Goal: Task Accomplishment & Management: Use online tool/utility

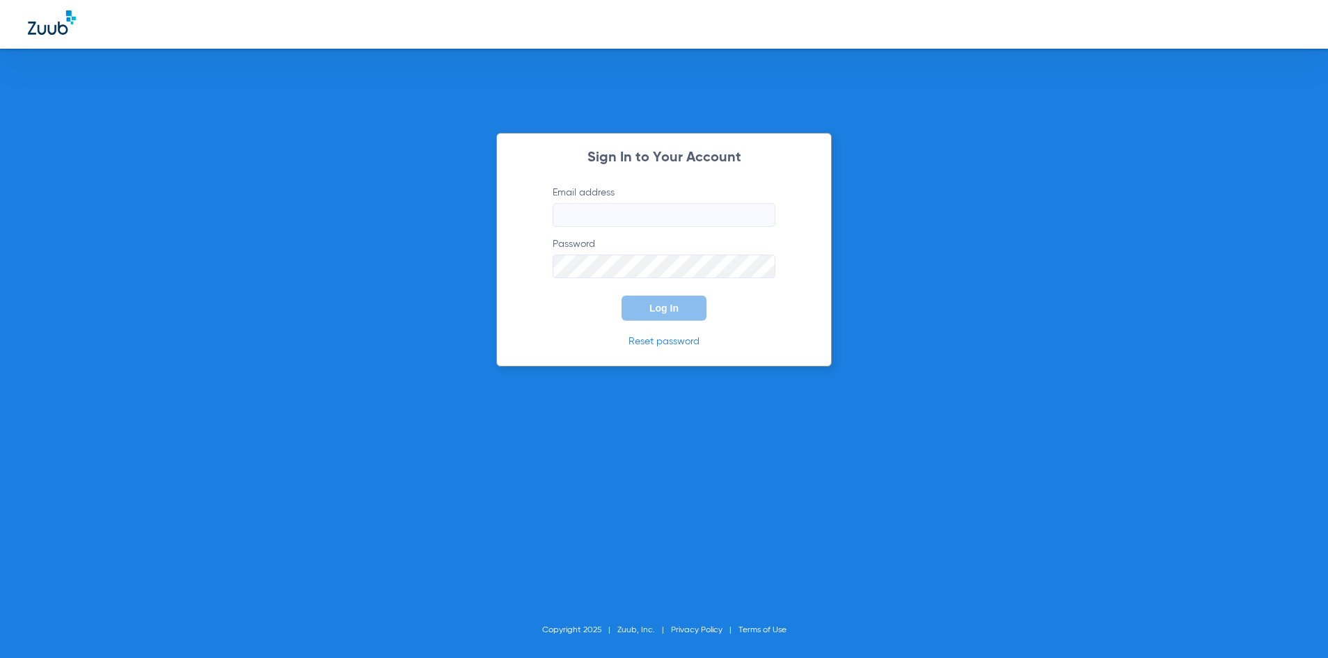
type input "[EMAIL_ADDRESS][DOMAIN_NAME]"
click at [662, 303] on span "Log In" at bounding box center [663, 308] width 29 height 11
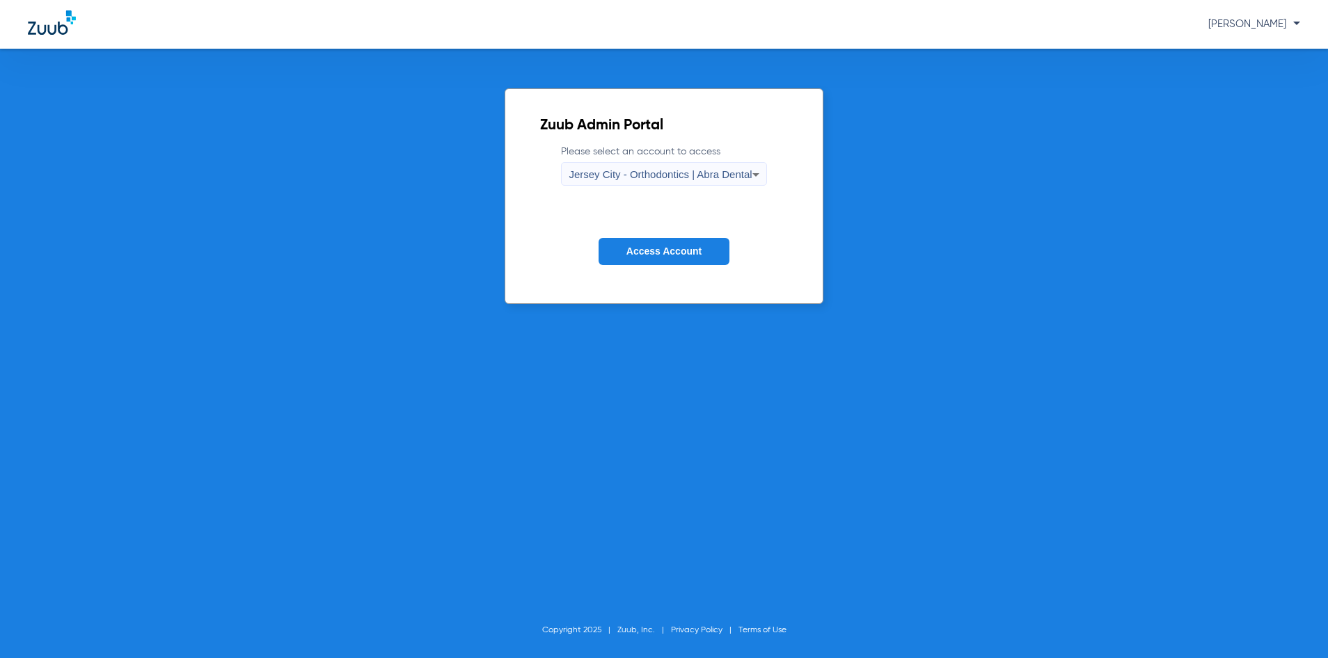
click at [601, 170] on span "Jersey City - Orthodontics | Abra Dental" at bounding box center [660, 174] width 183 height 12
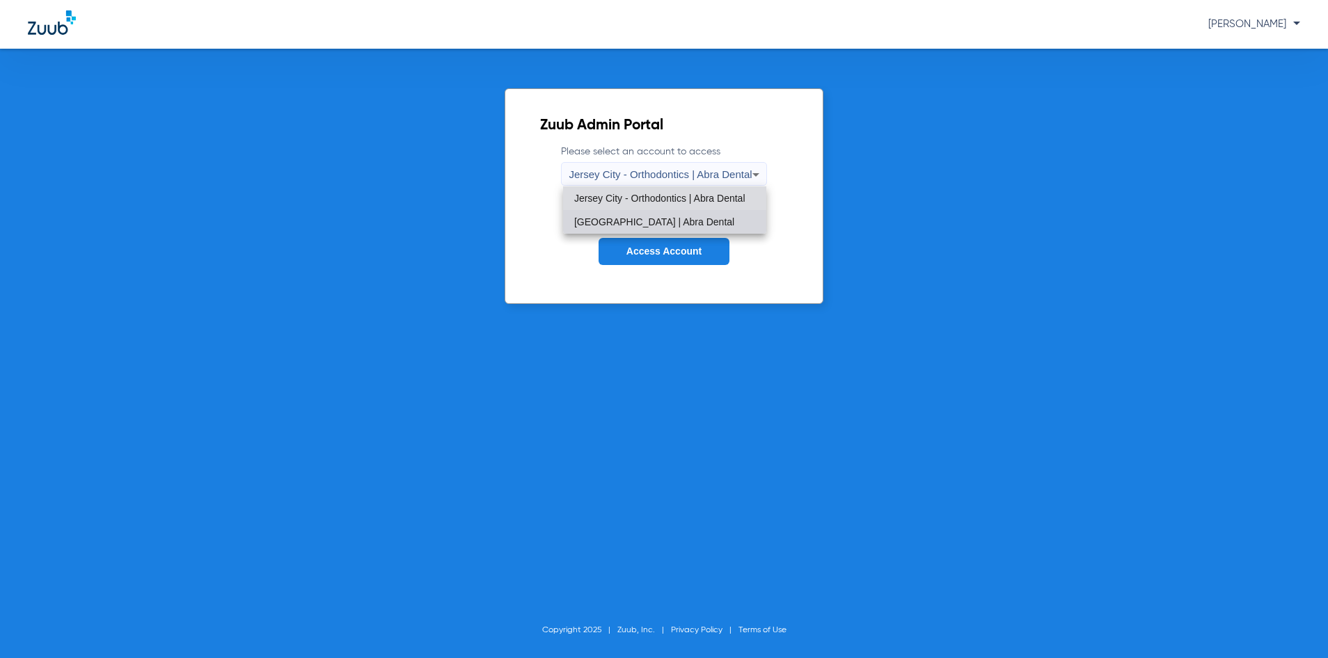
click at [603, 212] on mat-option "[GEOGRAPHIC_DATA] | Abra Dental" at bounding box center [664, 222] width 203 height 24
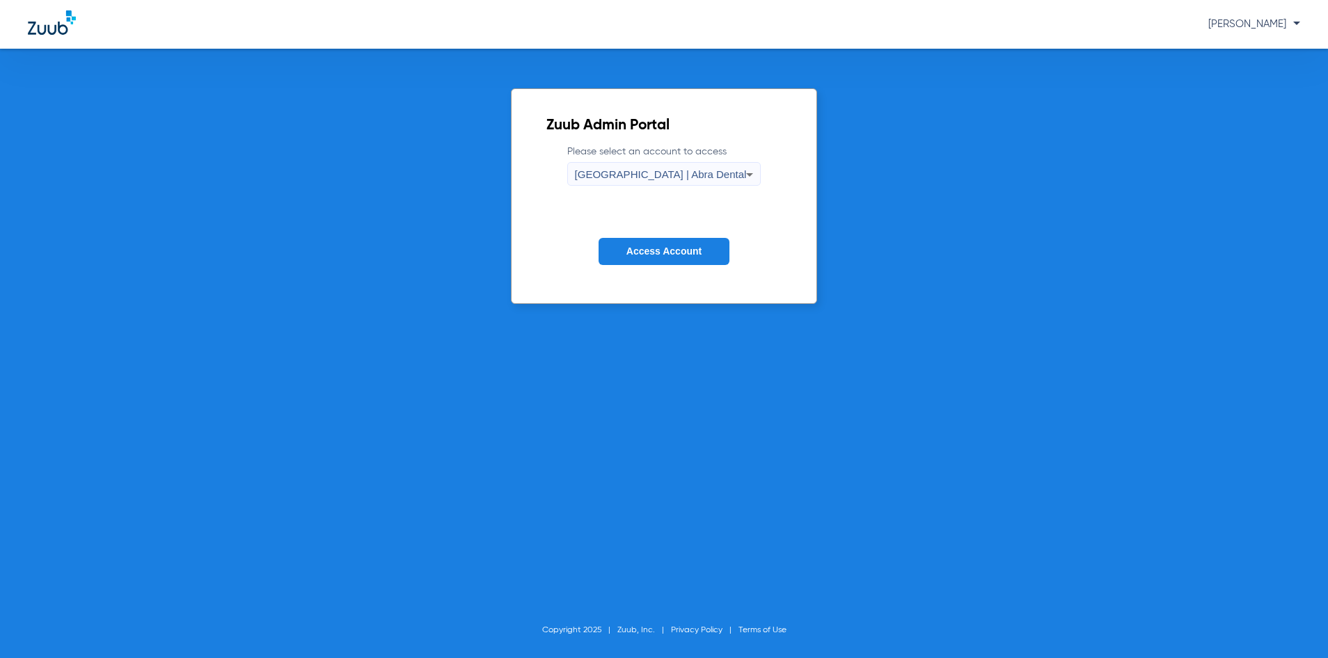
click at [623, 253] on button "Access Account" at bounding box center [663, 251] width 131 height 27
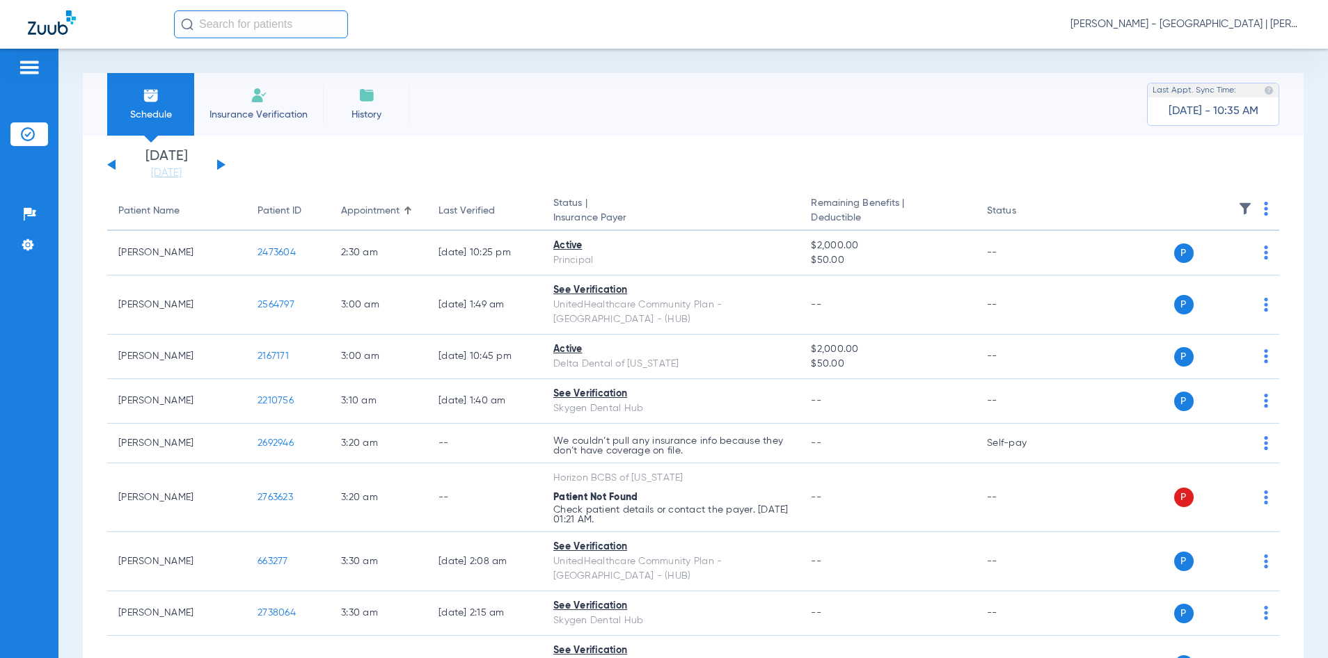
click at [276, 24] on input "text" at bounding box center [261, 24] width 174 height 28
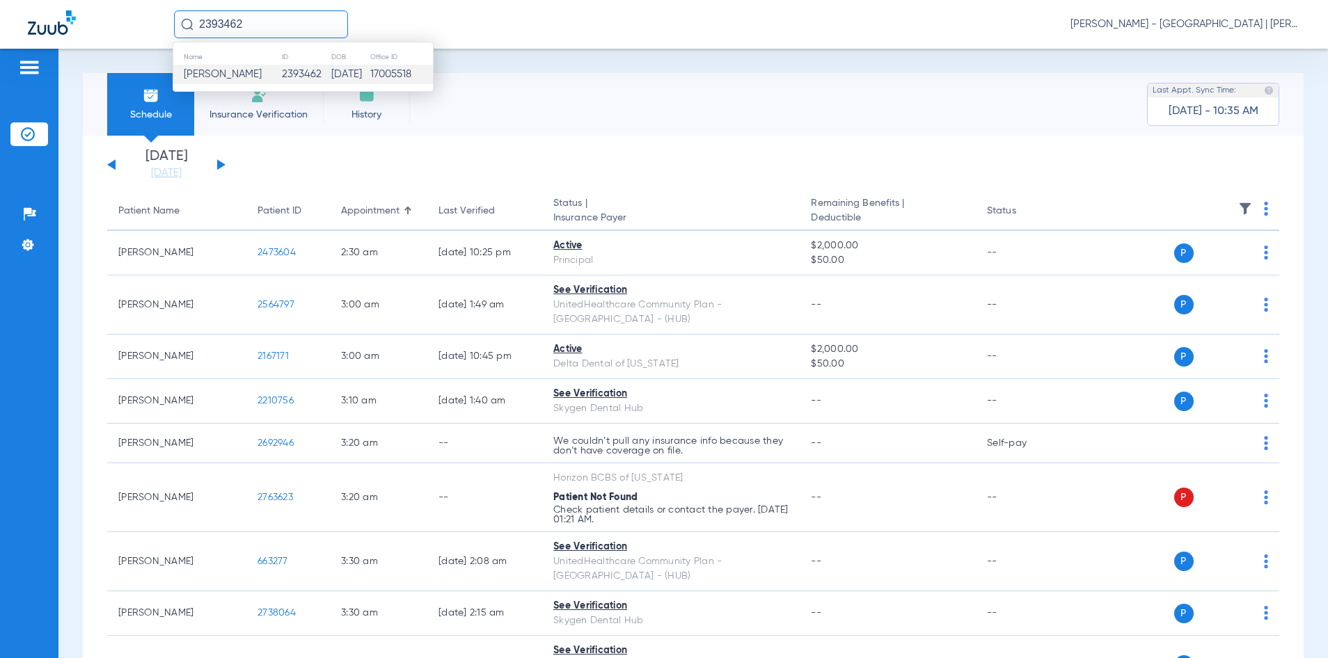
type input "2393462"
click at [390, 74] on td "17005518" at bounding box center [401, 74] width 63 height 19
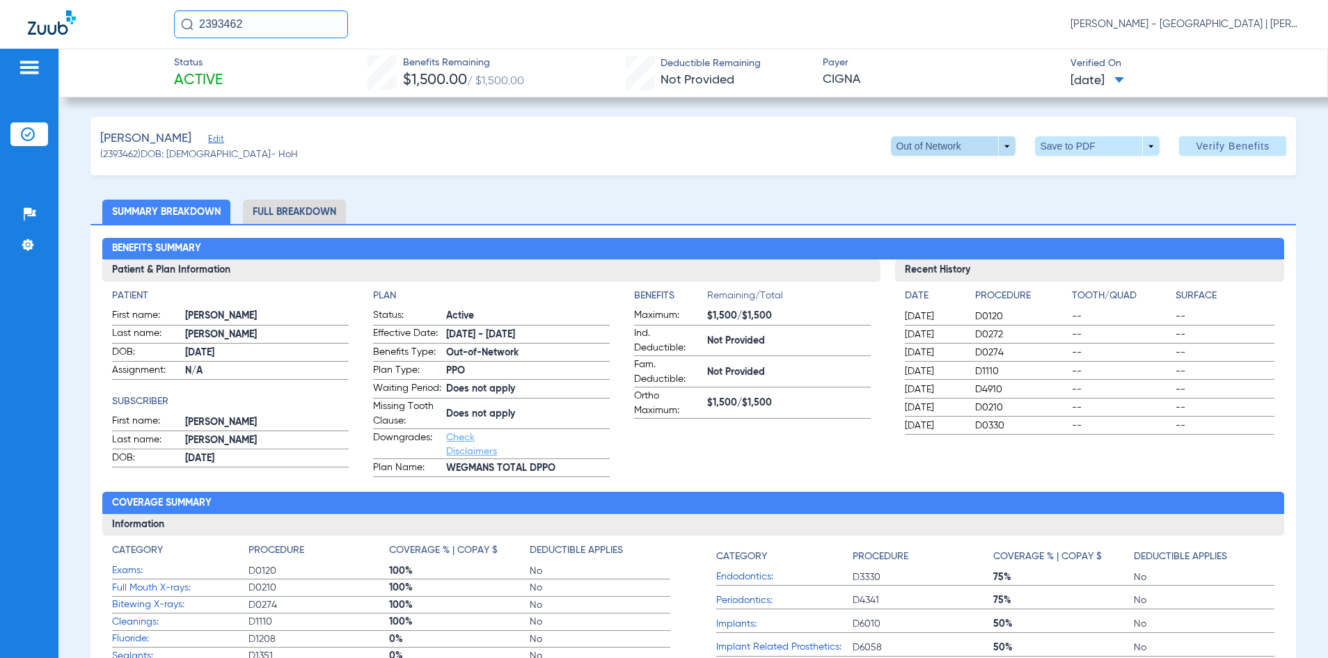
click at [996, 142] on span at bounding box center [953, 145] width 125 height 19
click at [941, 169] on span "DPPO" at bounding box center [925, 174] width 65 height 10
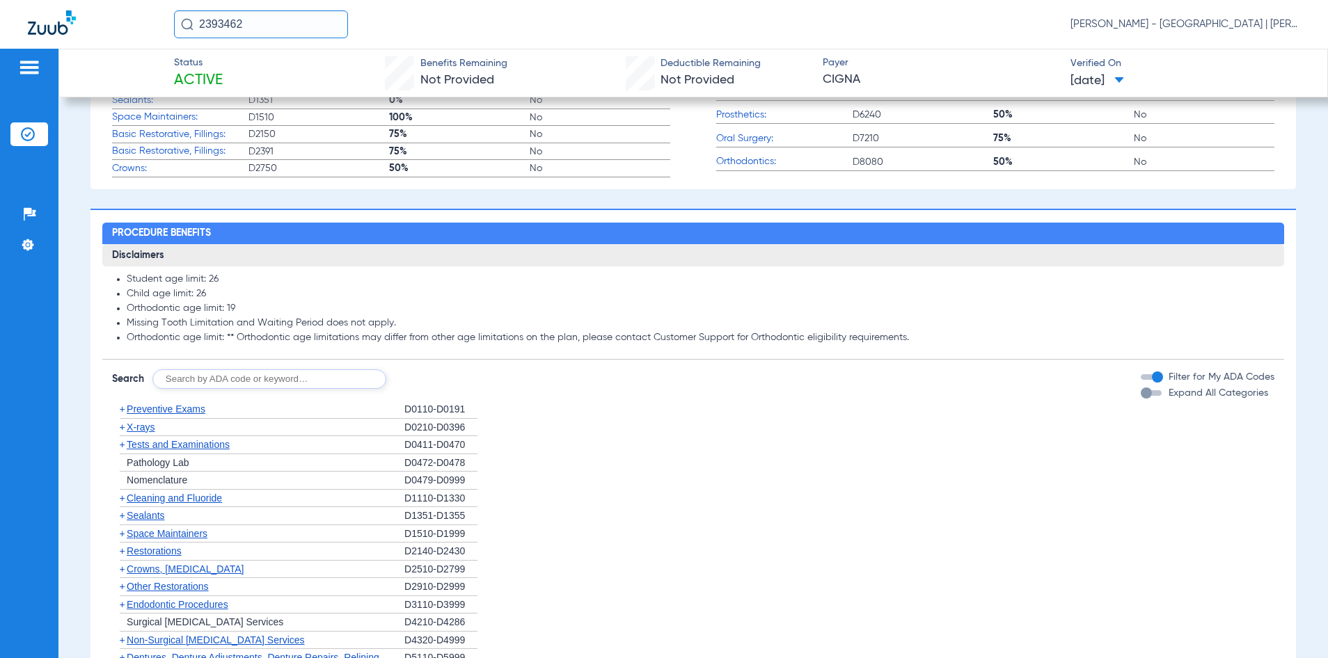
scroll to position [557, 0]
click at [335, 385] on input "text" at bounding box center [269, 378] width 234 height 19
type input "limited"
click at [443, 386] on button "Search" at bounding box center [438, 378] width 55 height 19
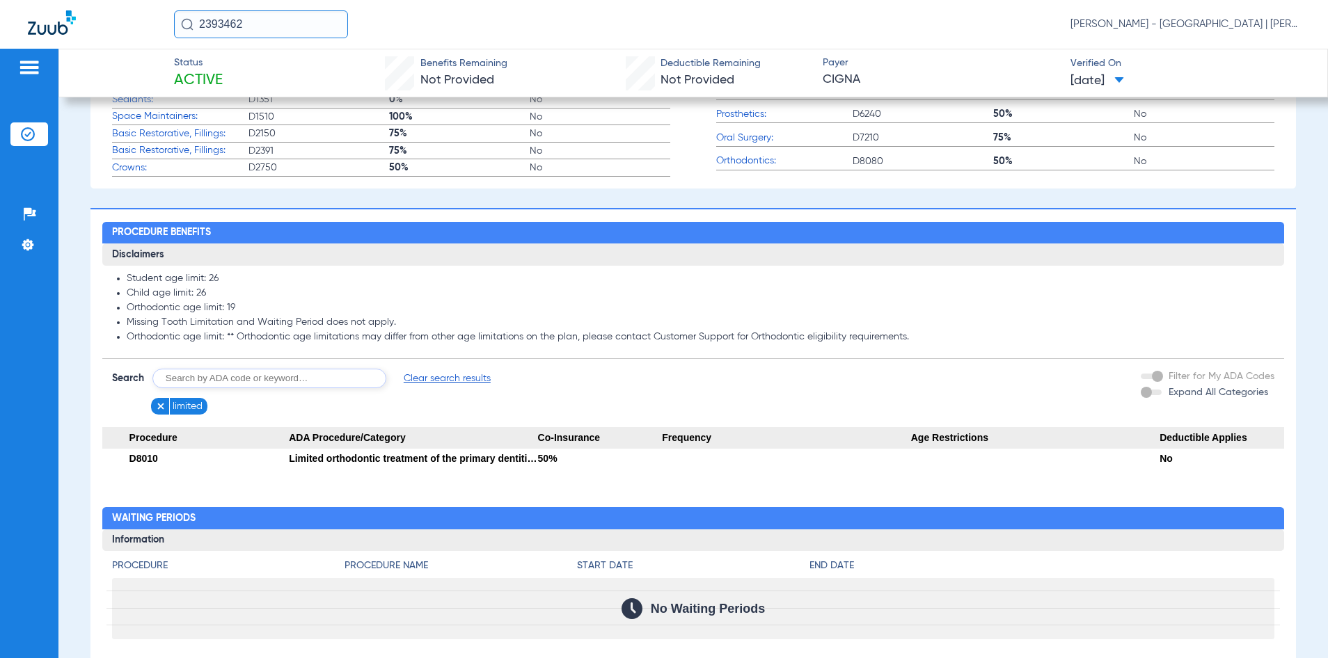
click at [161, 411] on img at bounding box center [161, 407] width 10 height 10
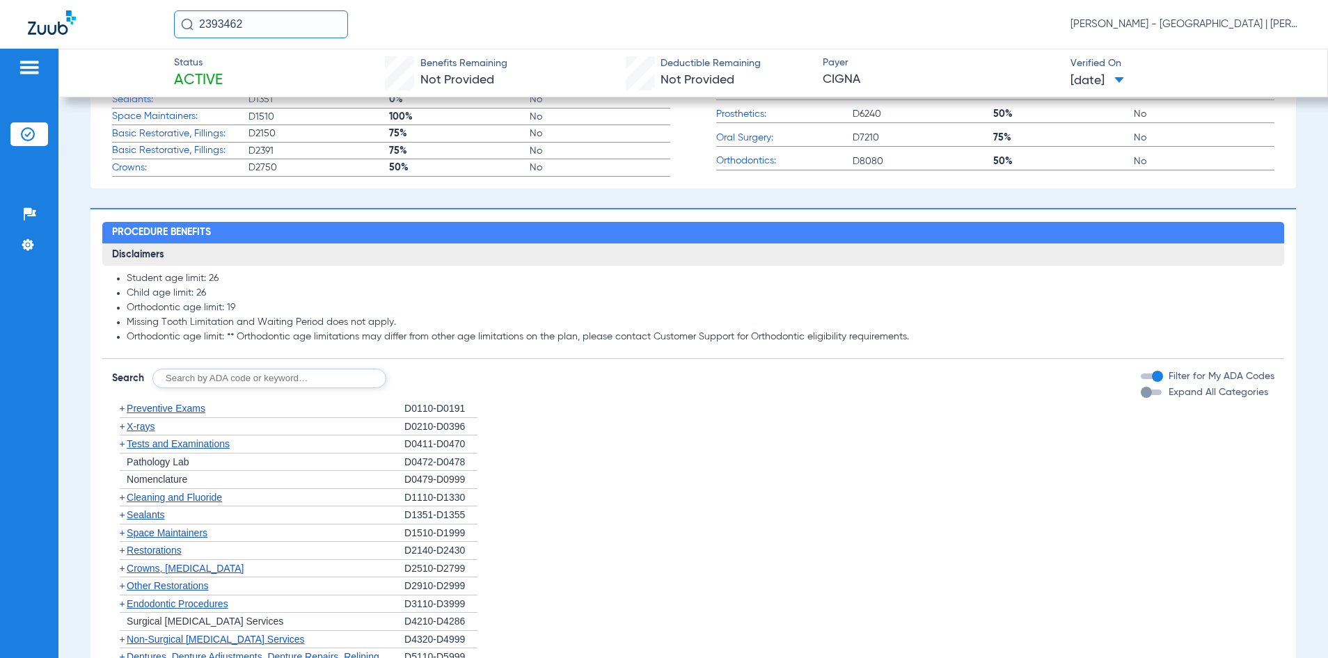
click at [209, 388] on input "text" at bounding box center [269, 378] width 234 height 19
type input "0140"
click at [450, 388] on button "Search" at bounding box center [438, 378] width 55 height 19
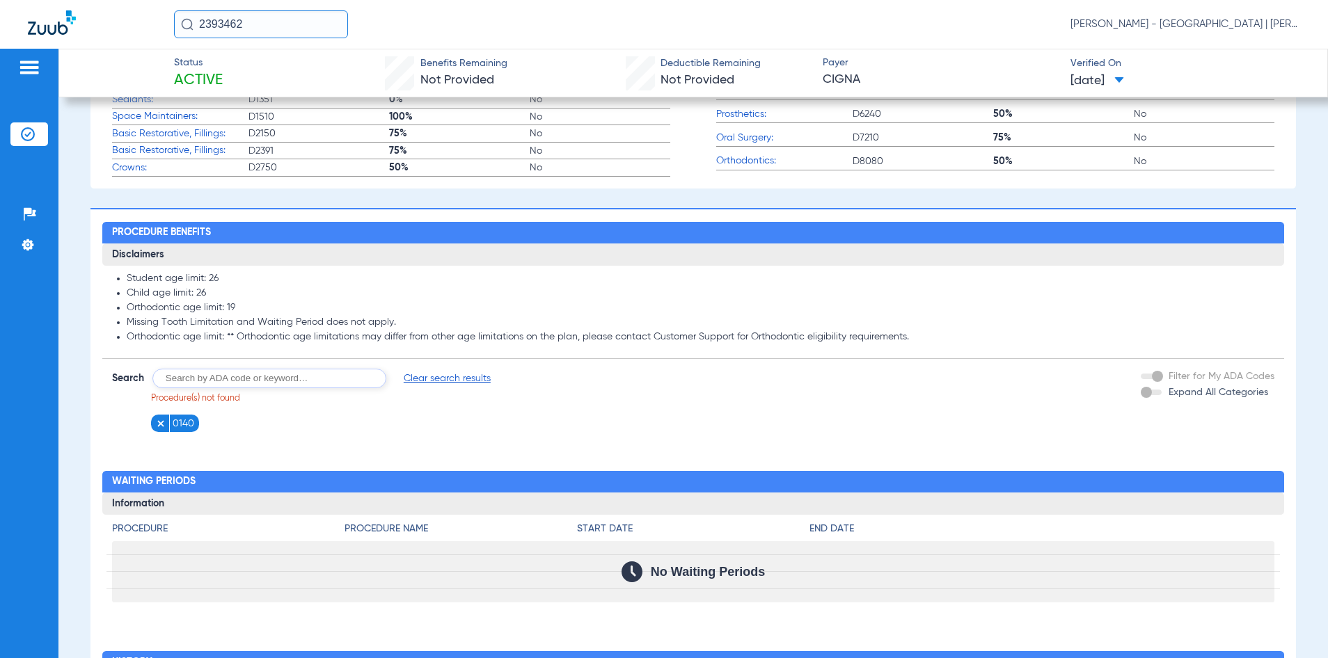
click at [165, 429] on img at bounding box center [161, 424] width 10 height 10
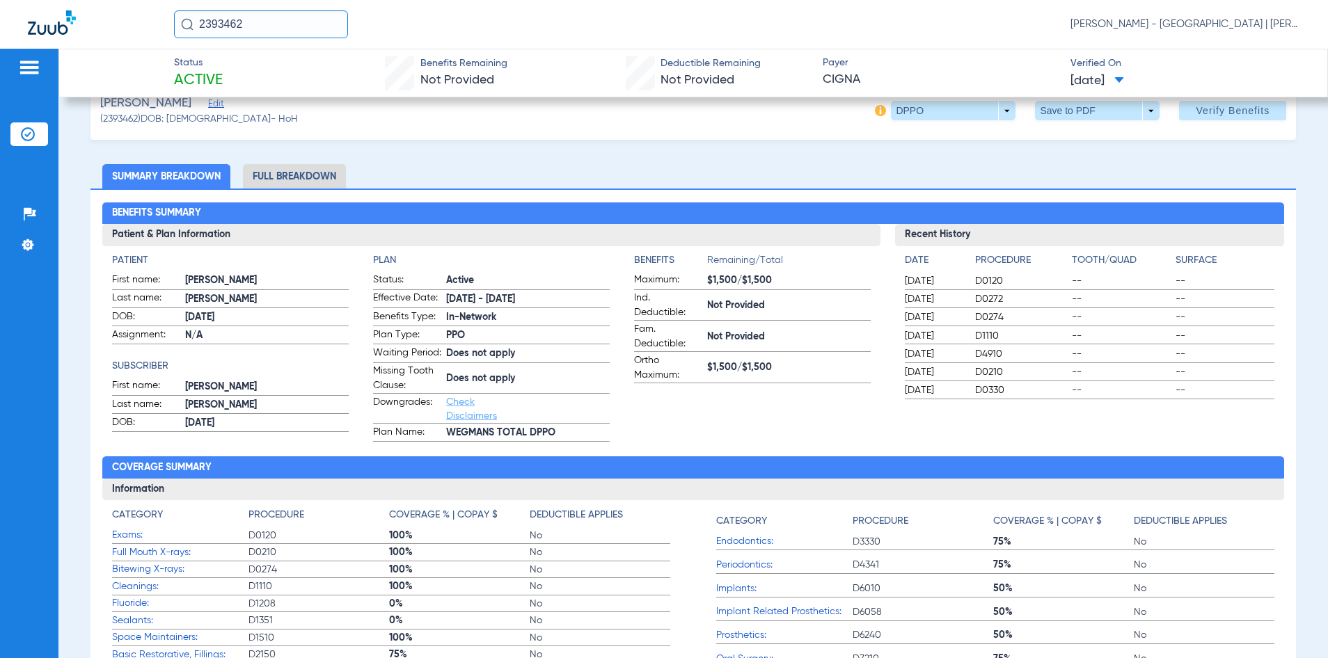
scroll to position [0, 0]
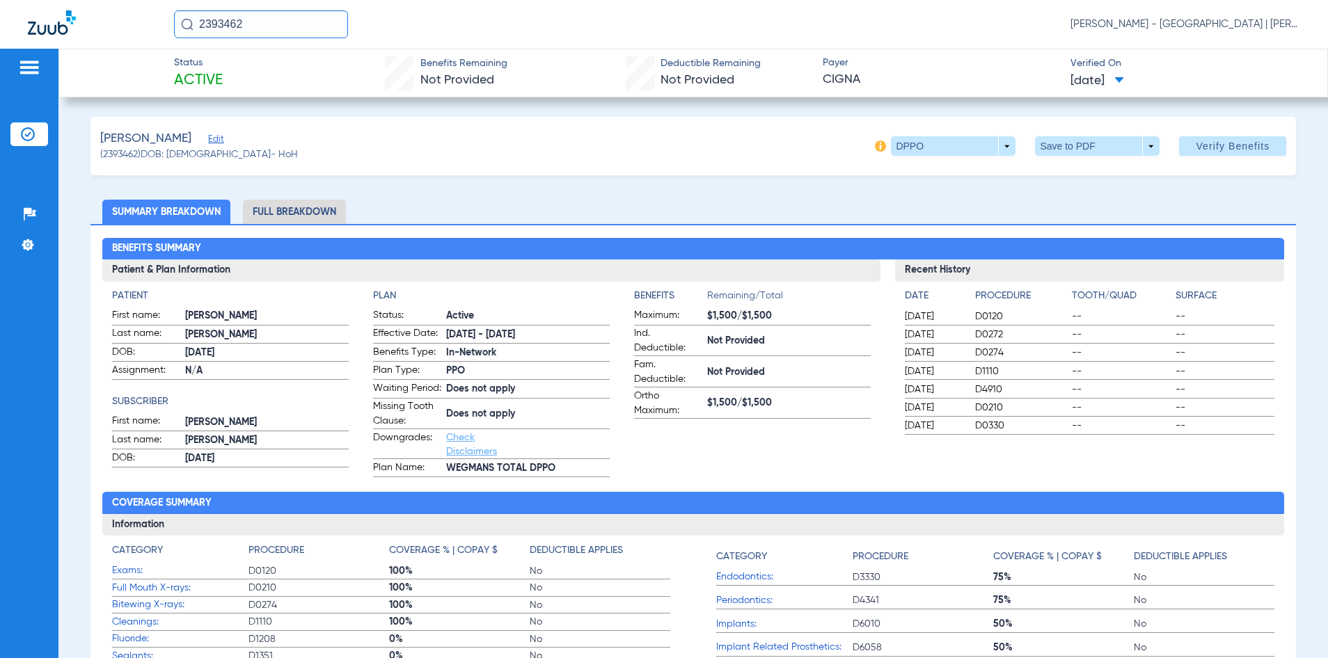
click at [215, 138] on span "Edit" at bounding box center [214, 140] width 13 height 13
